Goal: Task Accomplishment & Management: Manage account settings

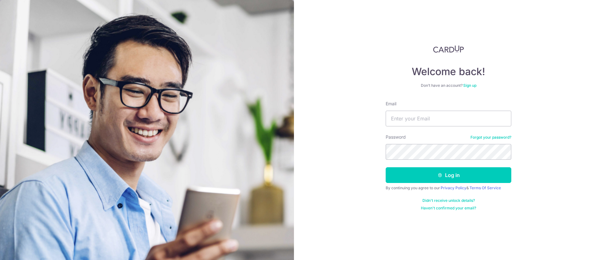
click at [459, 120] on input "Email" at bounding box center [448, 118] width 126 height 16
type input "[EMAIL_ADDRESS][DOMAIN_NAME]"
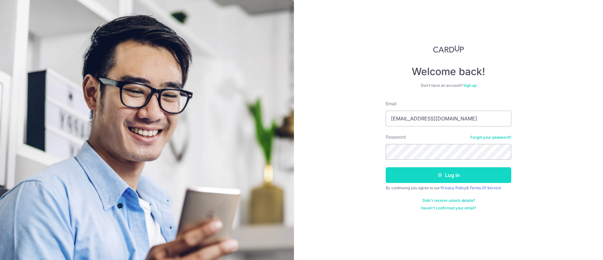
click at [404, 175] on button "Log in" at bounding box center [448, 175] width 126 height 16
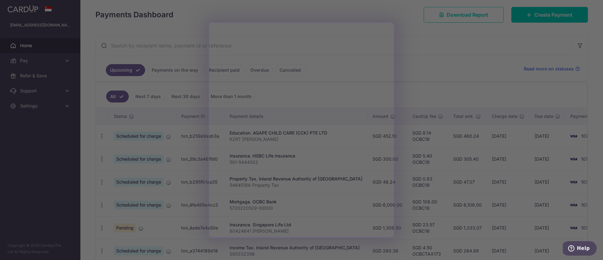
scroll to position [94, 0]
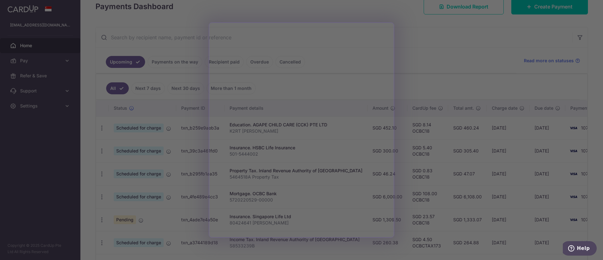
click at [458, 69] on div at bounding box center [304, 131] width 609 height 262
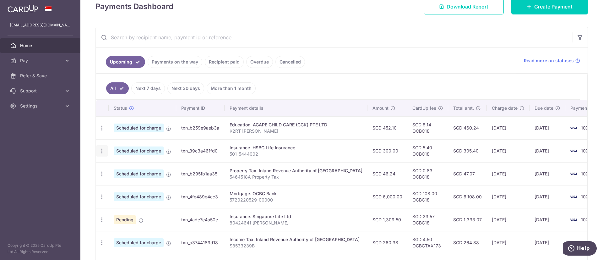
click at [104, 151] on icon "button" at bounding box center [102, 151] width 7 height 7
click at [342, 57] on ul "Upcoming Payments on the way Recipient paid Overdue Cancelled" at bounding box center [306, 60] width 420 height 25
click at [101, 170] on icon "button" at bounding box center [102, 173] width 7 height 7
click at [130, 193] on span "Update payment" at bounding box center [135, 191] width 43 height 8
radio input "true"
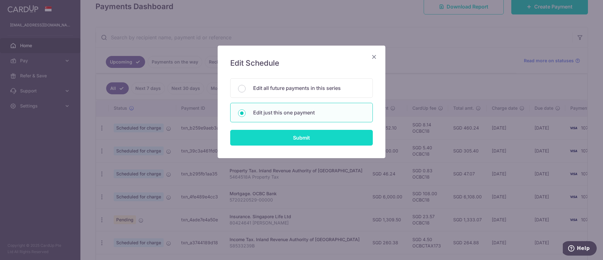
click at [301, 138] on input "Submit" at bounding box center [301, 138] width 142 height 16
radio input "true"
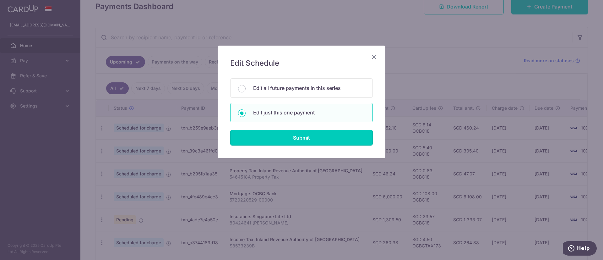
type input "46.24"
type input "[DATE]"
type input "5464518A"
type input "OCBC18"
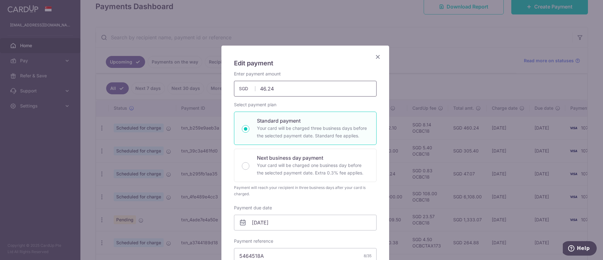
drag, startPoint x: 294, startPoint y: 82, endPoint x: 218, endPoint y: 84, distance: 75.4
click at [221, 84] on div "Edit payment By clicking apply, you will make changes to all payments to Inland…" at bounding box center [305, 258] width 168 height 424
paste input "103.13"
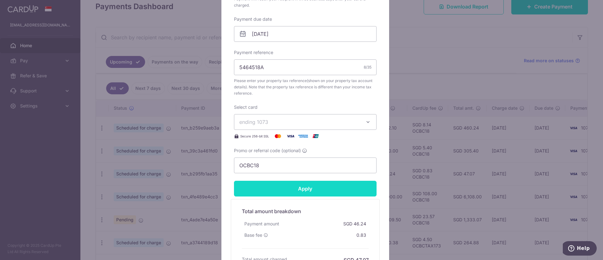
type input "103.13"
click at [315, 190] on form "By clicking apply, you will make changes to all payments to Inland Revenue Auth…" at bounding box center [305, 75] width 142 height 386
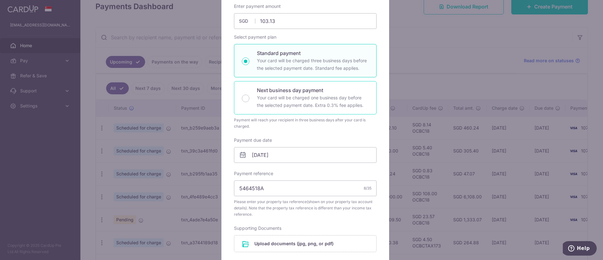
scroll to position [141, 0]
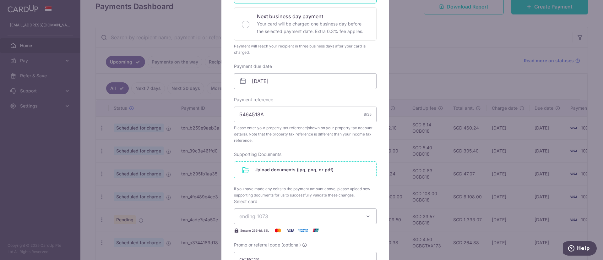
click at [285, 171] on input "file" at bounding box center [305, 169] width 142 height 16
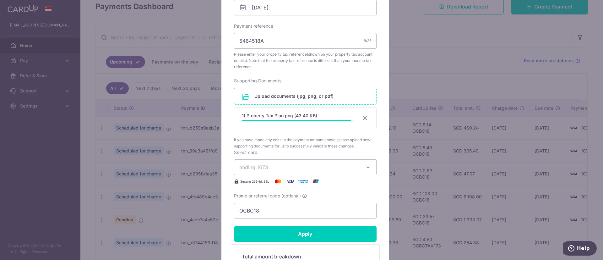
scroll to position [326, 0]
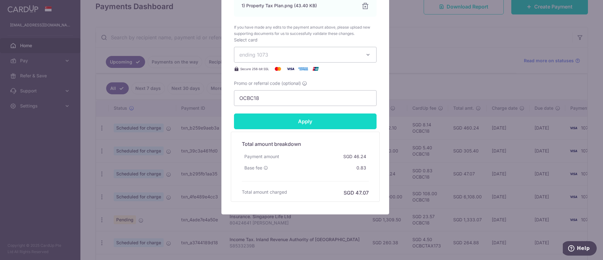
click at [316, 119] on input "Apply" at bounding box center [305, 121] width 142 height 16
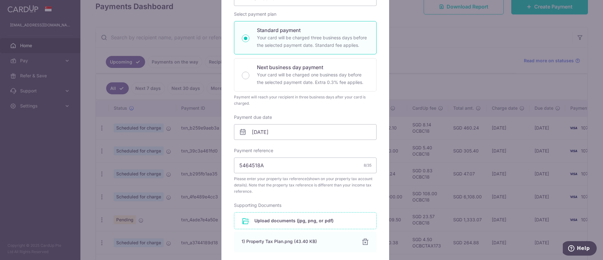
type input "Successfully Applied"
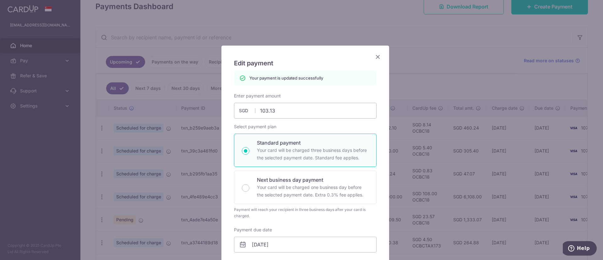
click at [374, 59] on icon "Close" at bounding box center [378, 57] width 8 height 8
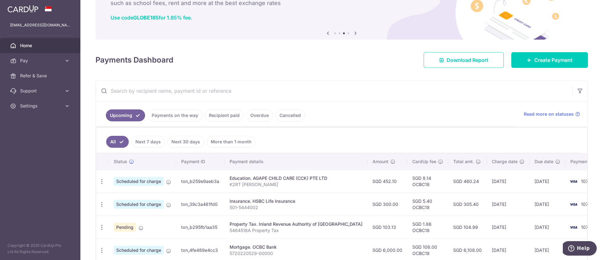
scroll to position [94, 0]
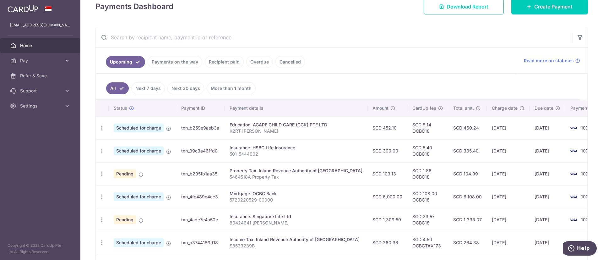
click at [492, 108] on span "Charge date" at bounding box center [505, 108] width 26 height 6
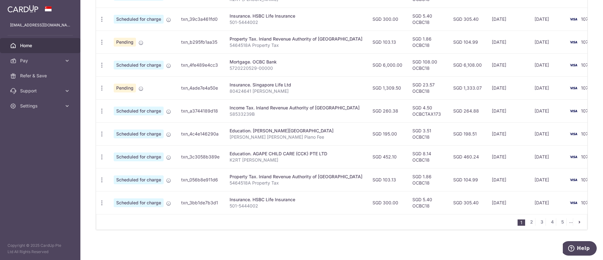
scroll to position [230, 0]
